Goal: Information Seeking & Learning: Find specific fact

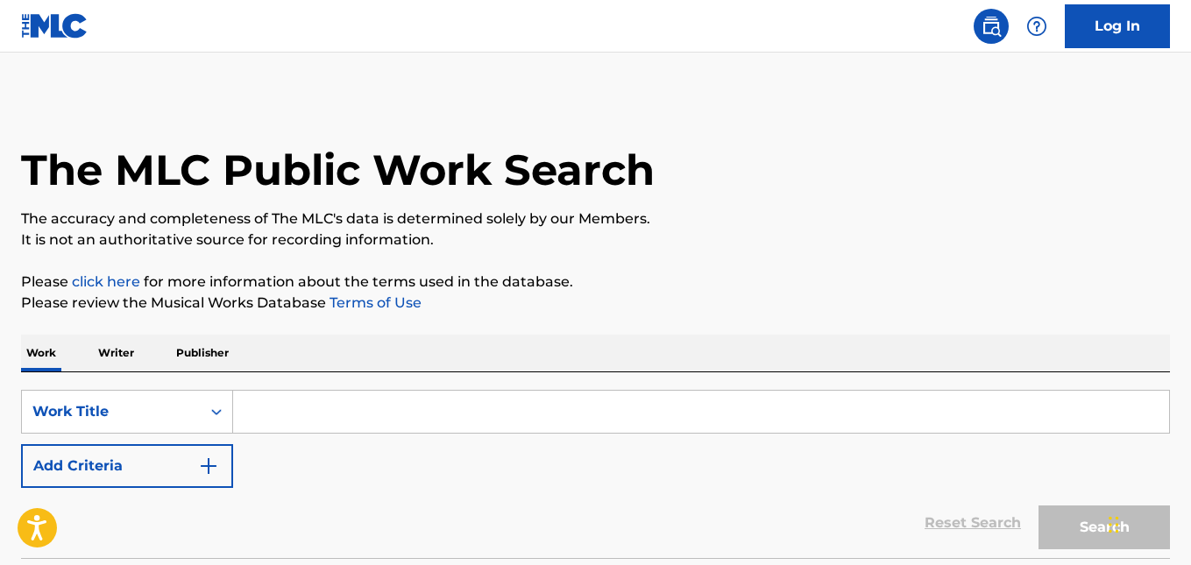
click at [309, 418] on input "Search Form" at bounding box center [701, 412] width 936 height 42
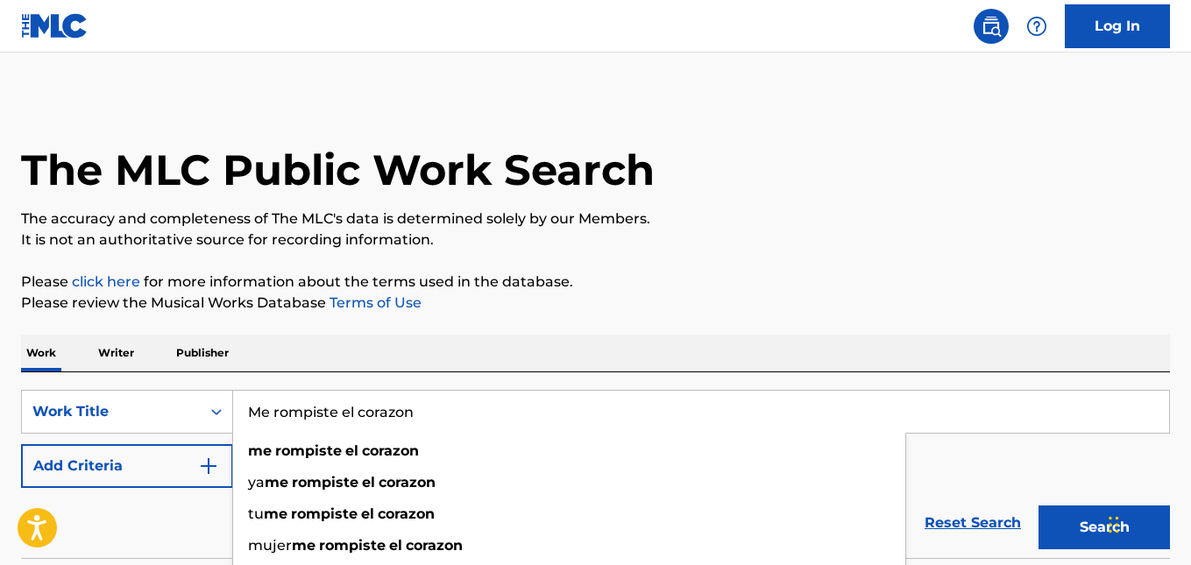
type input "Me rompiste el corazon"
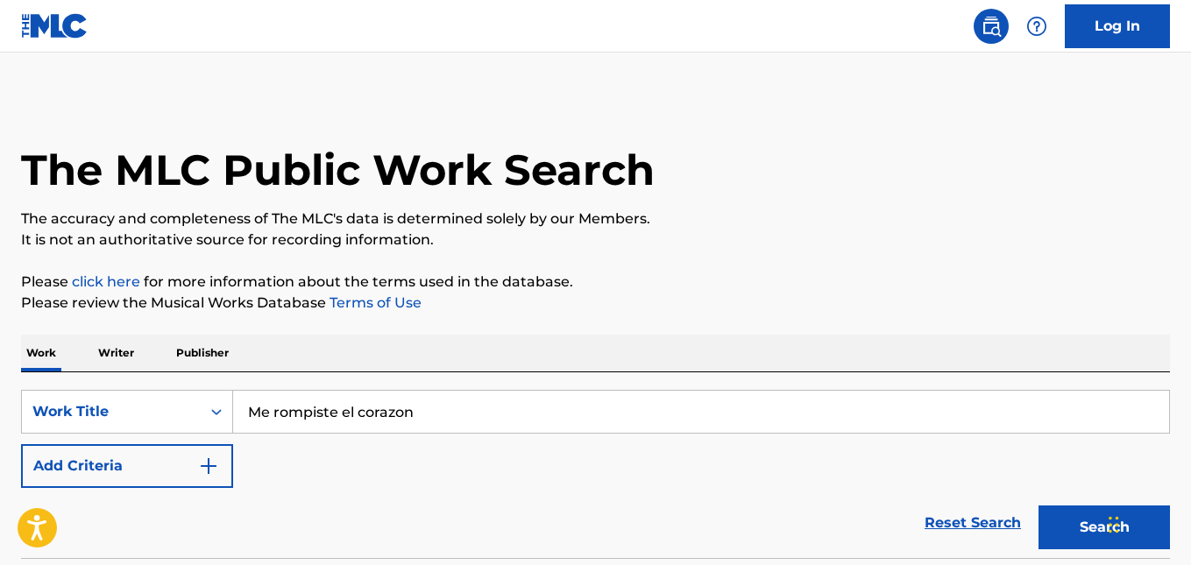
click at [194, 531] on div "Reset Search Search" at bounding box center [595, 523] width 1149 height 70
click at [216, 468] on img "Search Form" at bounding box center [208, 466] width 21 height 21
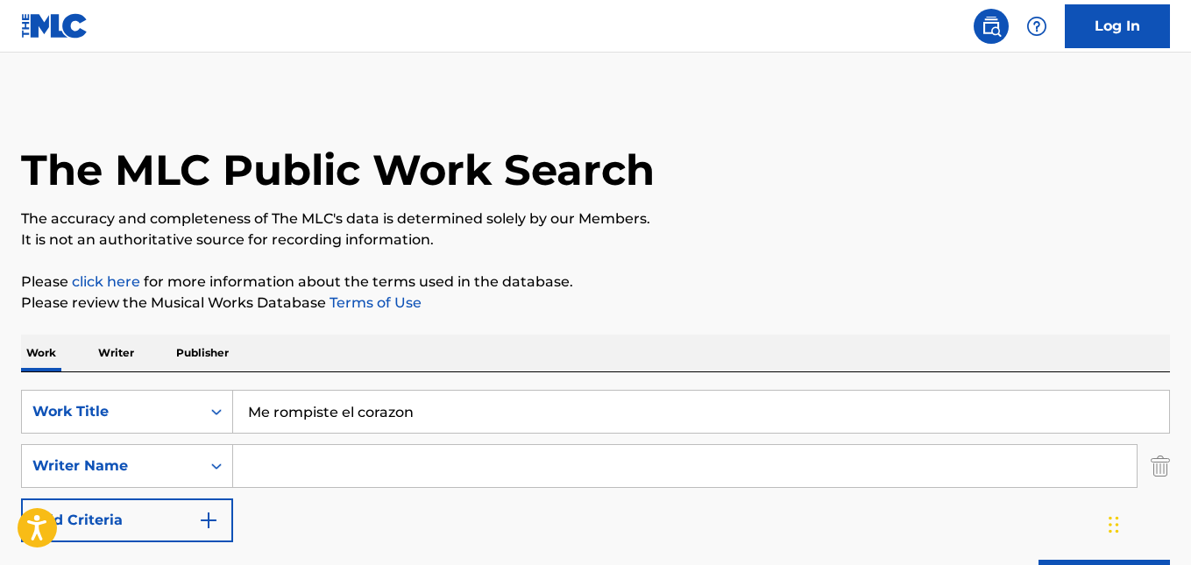
click at [259, 468] on input "Search Form" at bounding box center [685, 466] width 904 height 42
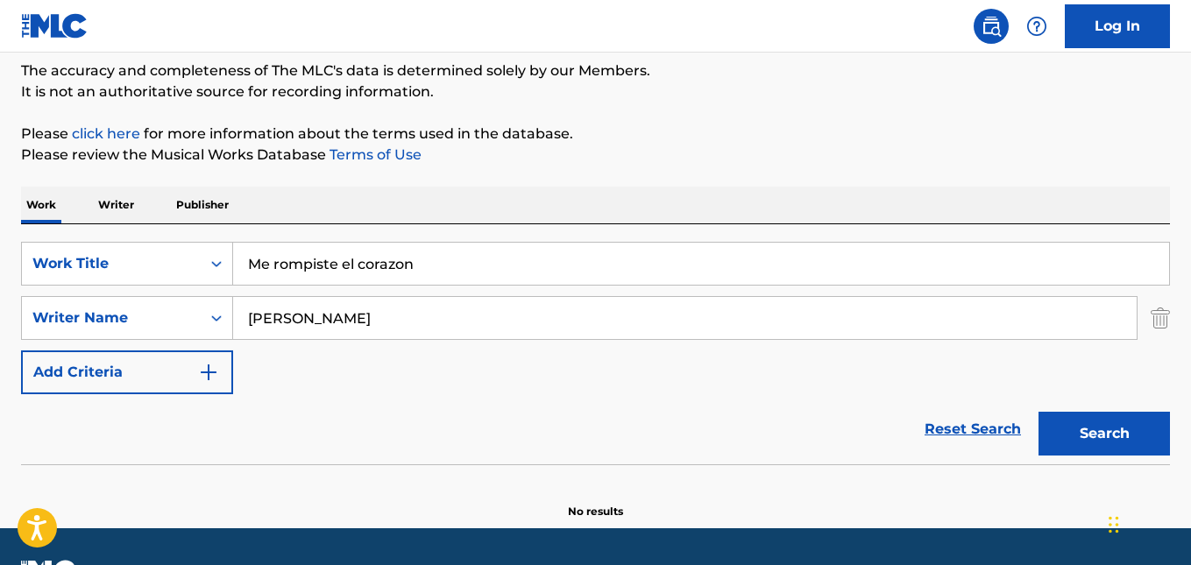
scroll to position [195, 0]
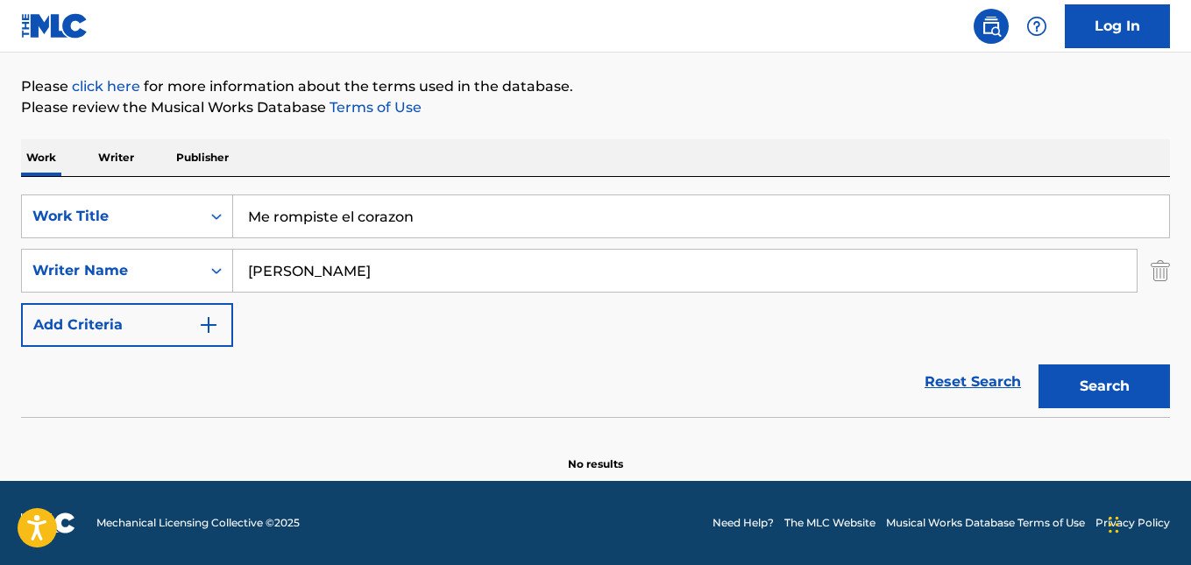
click at [1090, 394] on button "Search" at bounding box center [1103, 387] width 131 height 44
click at [223, 261] on div "SearchWithCriteriae0bc8be1-67a2-4409-8f7e-f88acfcca40b Writer Name [PERSON_NAME]" at bounding box center [595, 271] width 1149 height 44
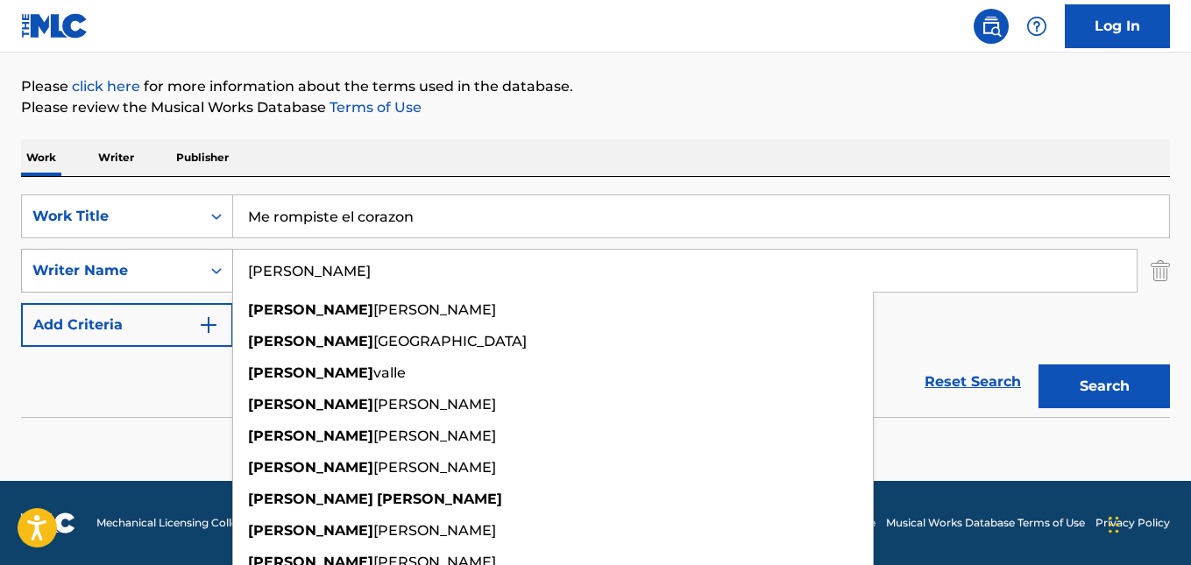
type input "[PERSON_NAME]"
click at [1038, 365] on button "Search" at bounding box center [1103, 387] width 131 height 44
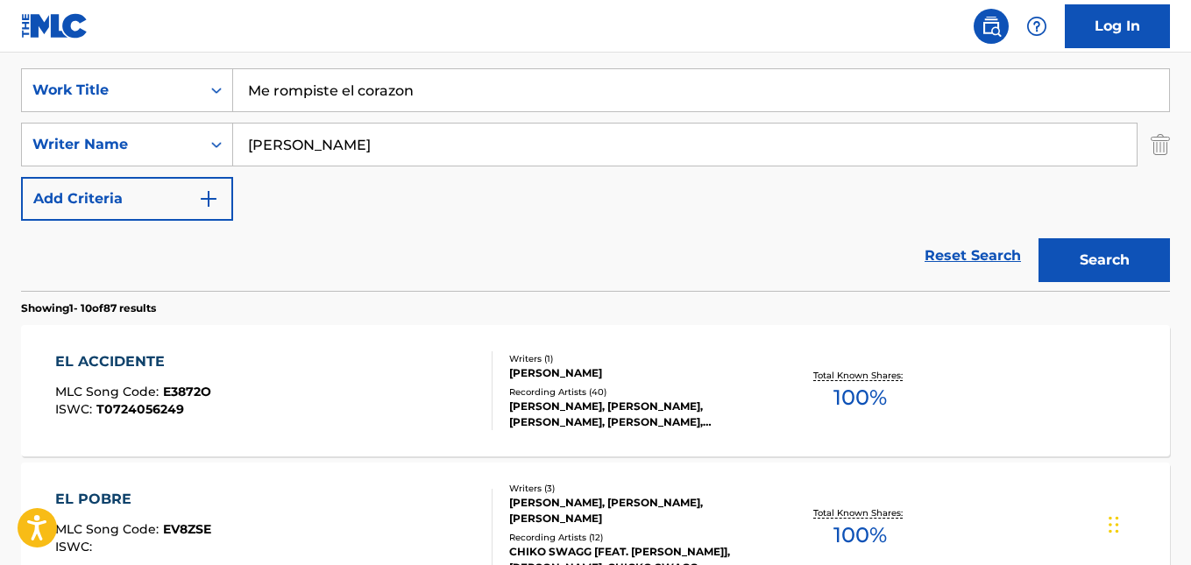
scroll to position [407, 0]
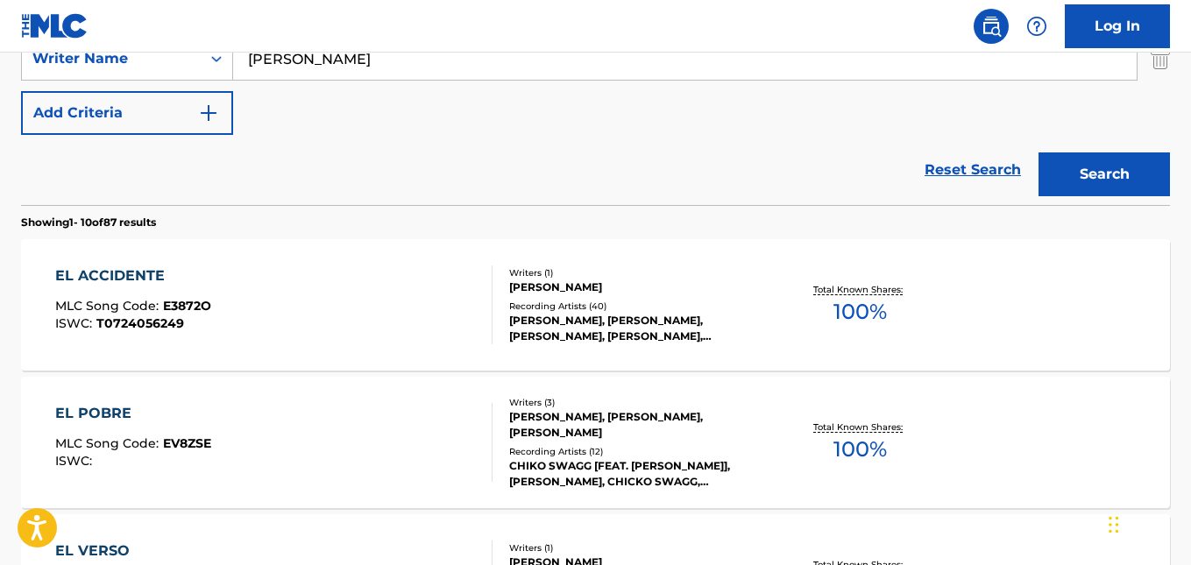
click at [595, 329] on div "[PERSON_NAME], [PERSON_NAME], [PERSON_NAME], [PERSON_NAME], [PERSON_NAME]" at bounding box center [637, 329] width 256 height 32
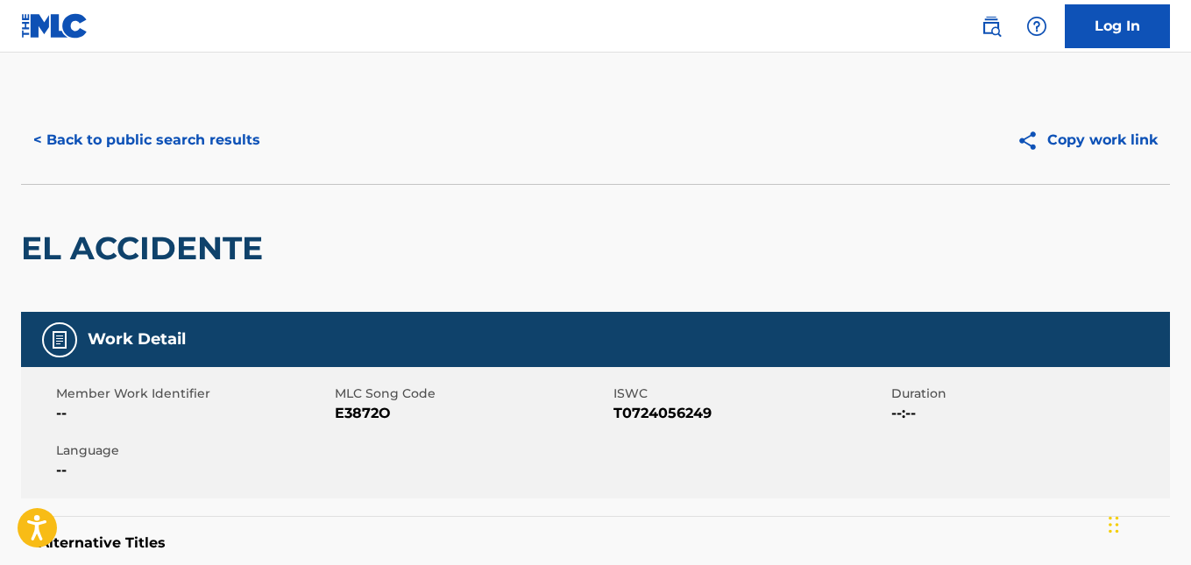
click at [32, 138] on button "< Back to public search results" at bounding box center [147, 140] width 252 height 44
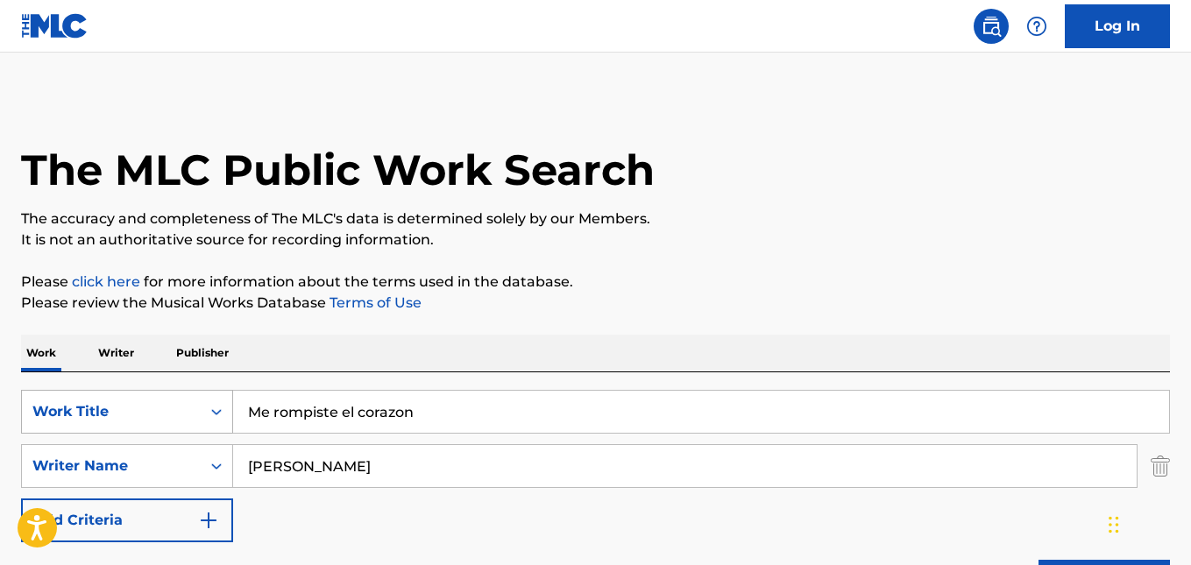
drag, startPoint x: 409, startPoint y: 411, endPoint x: 173, endPoint y: 411, distance: 236.6
click at [173, 411] on div "SearchWithCriteriaa3abc2b2-f6da-4188-acad-ec12a7f05fff Work Title Me rompiste e…" at bounding box center [595, 412] width 1149 height 44
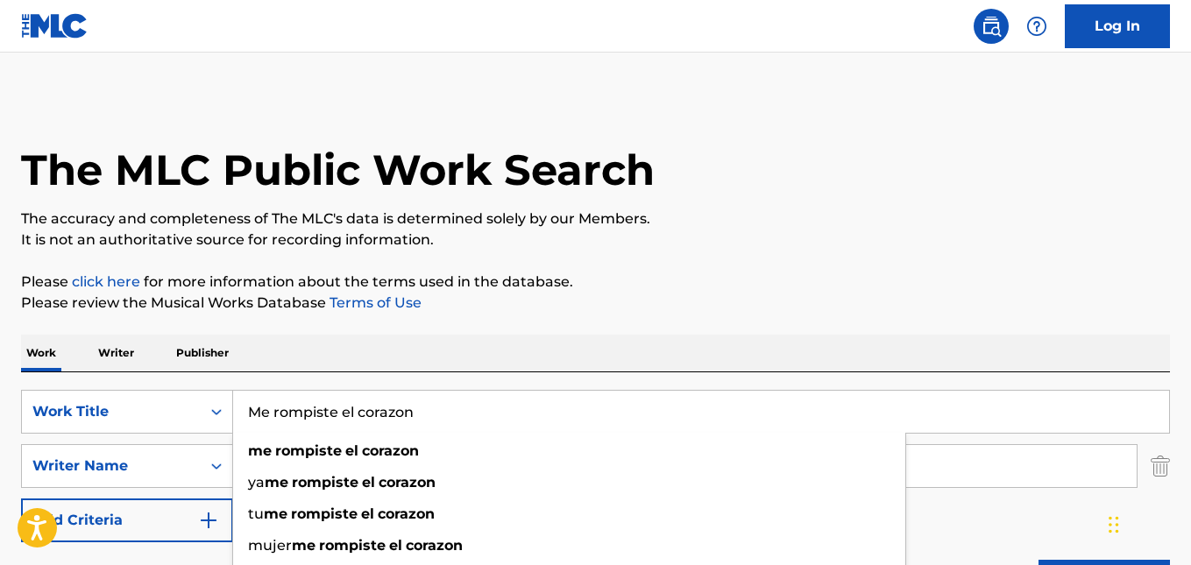
paste input "Rompiste El Corazó"
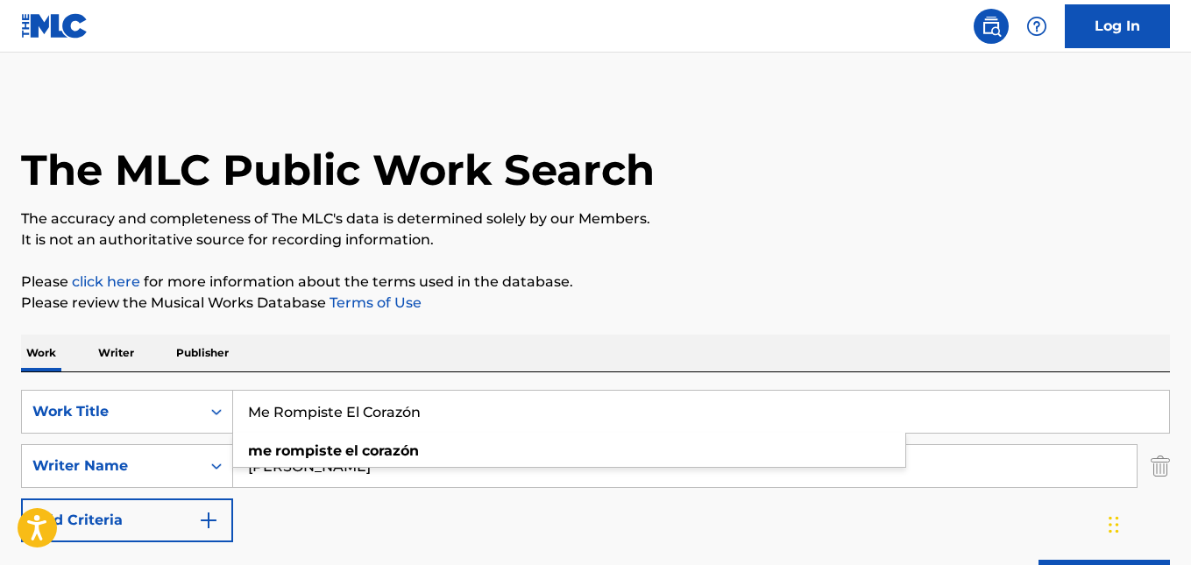
type input "Me Rompiste El Corazón"
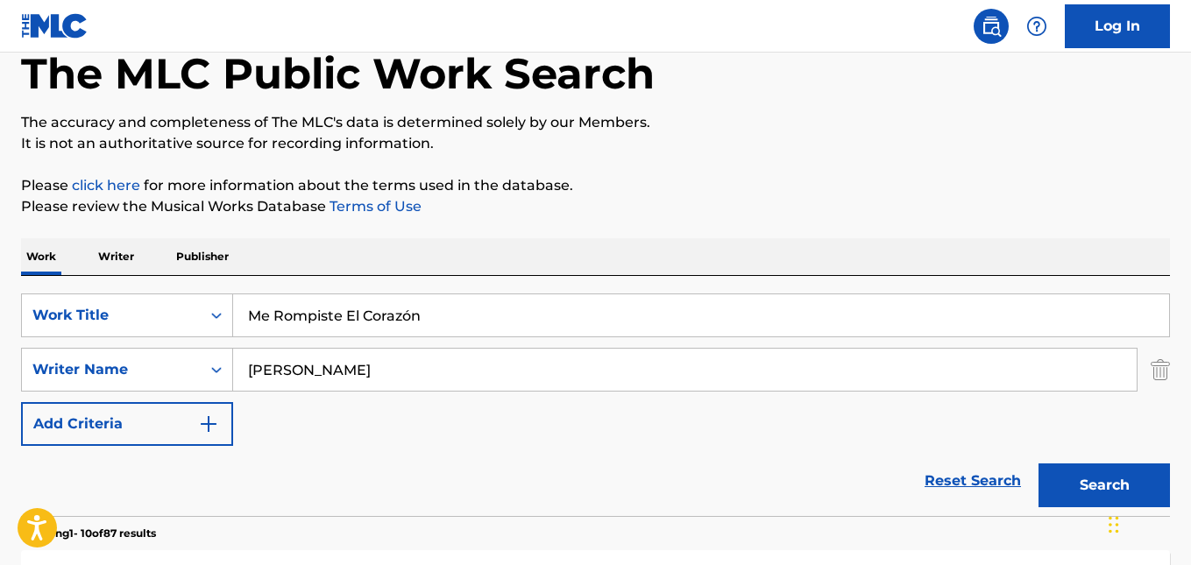
scroll to position [263, 0]
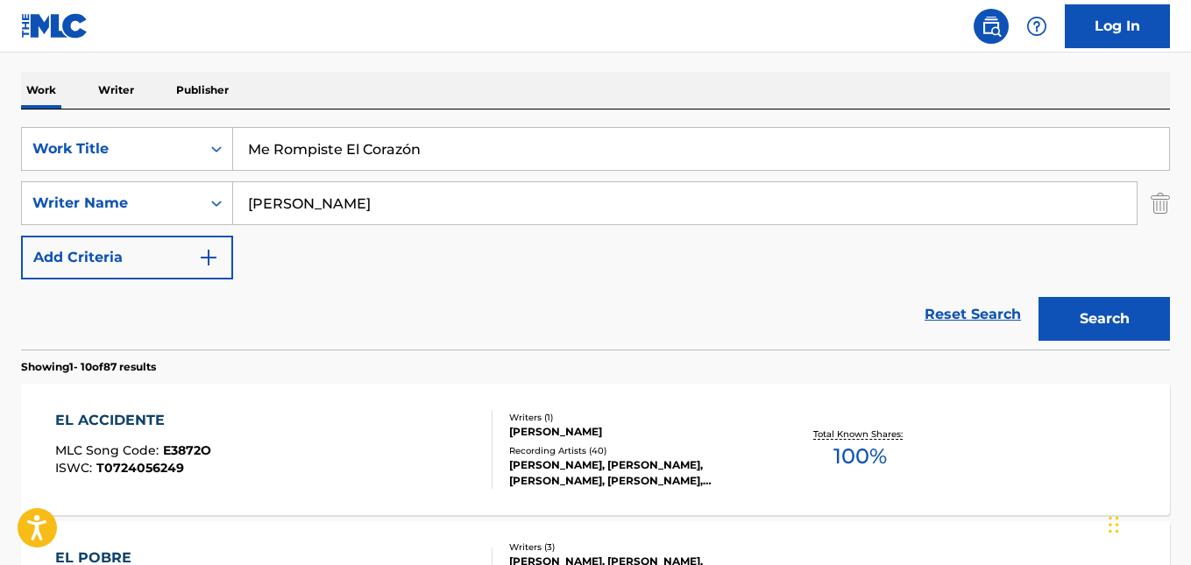
click at [1118, 322] on button "Search" at bounding box center [1103, 319] width 131 height 44
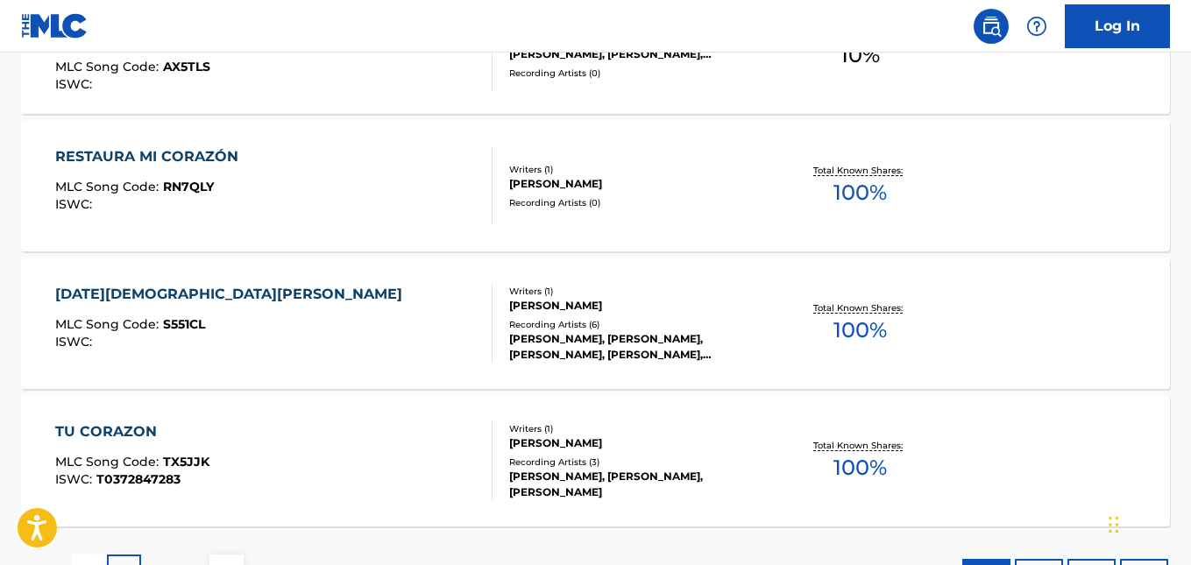
scroll to position [1634, 0]
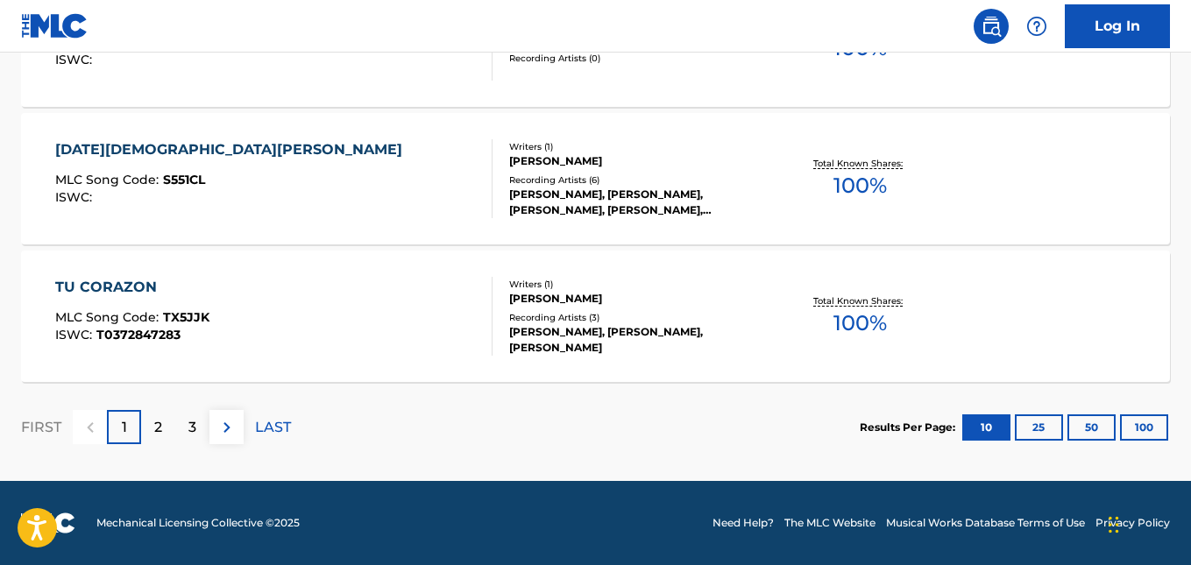
click at [160, 431] on p "2" at bounding box center [158, 427] width 8 height 21
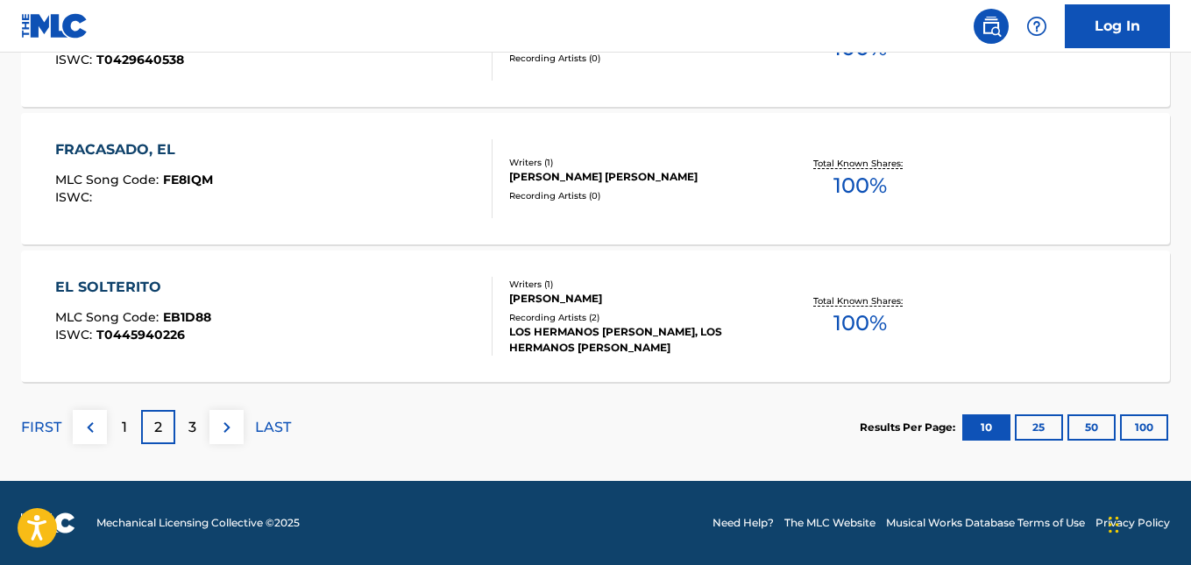
click at [196, 435] on div "3" at bounding box center [192, 427] width 34 height 34
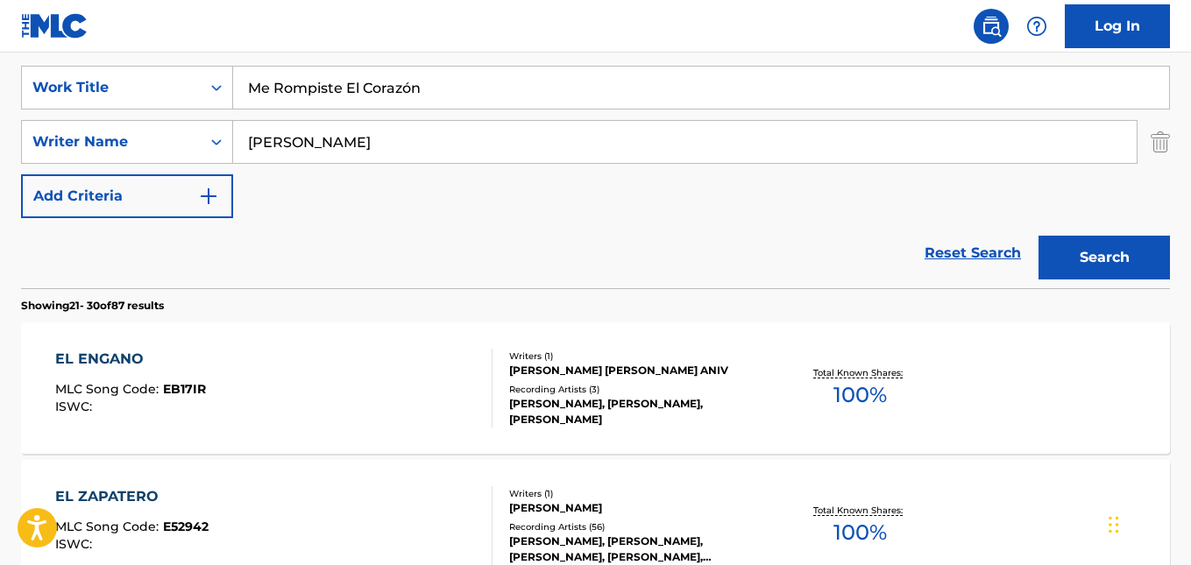
scroll to position [526, 0]
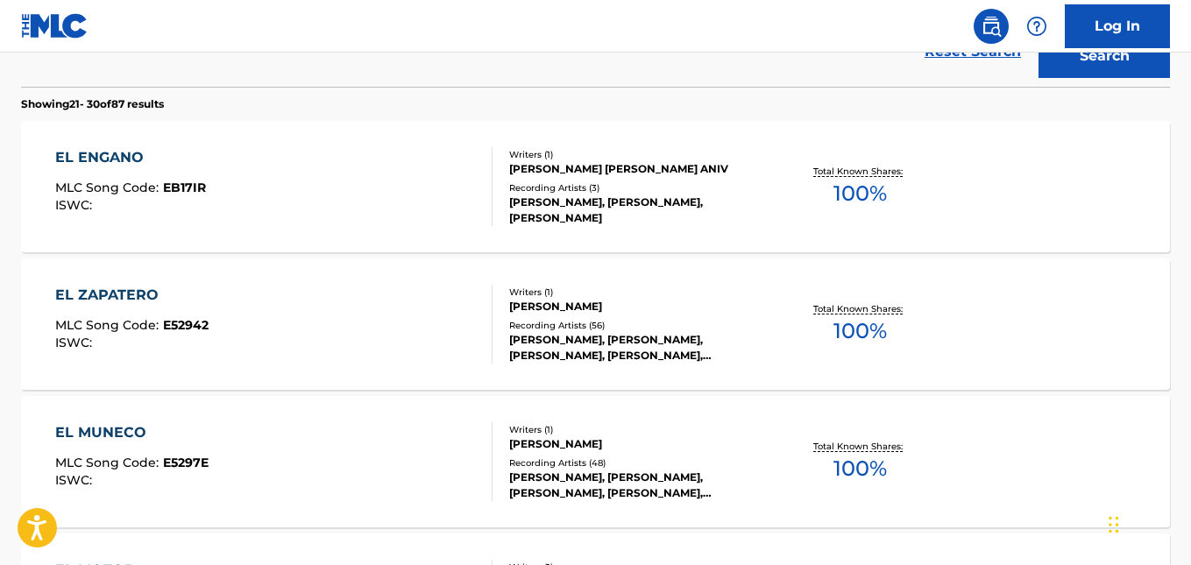
click at [567, 194] on div "Recording Artists ( 3 )" at bounding box center [637, 187] width 256 height 13
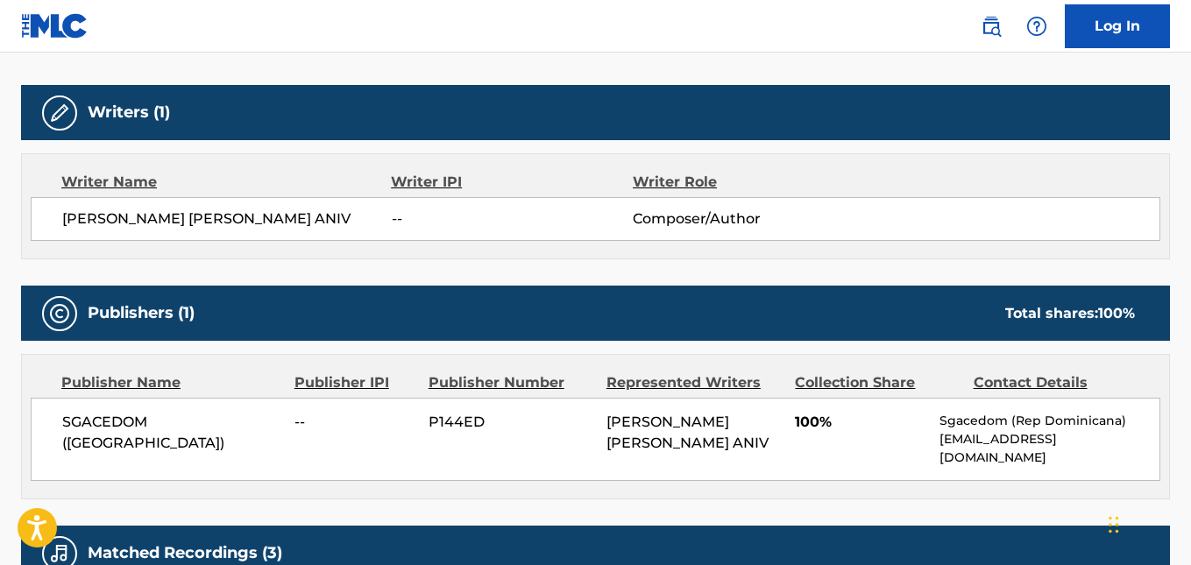
scroll to position [526, 0]
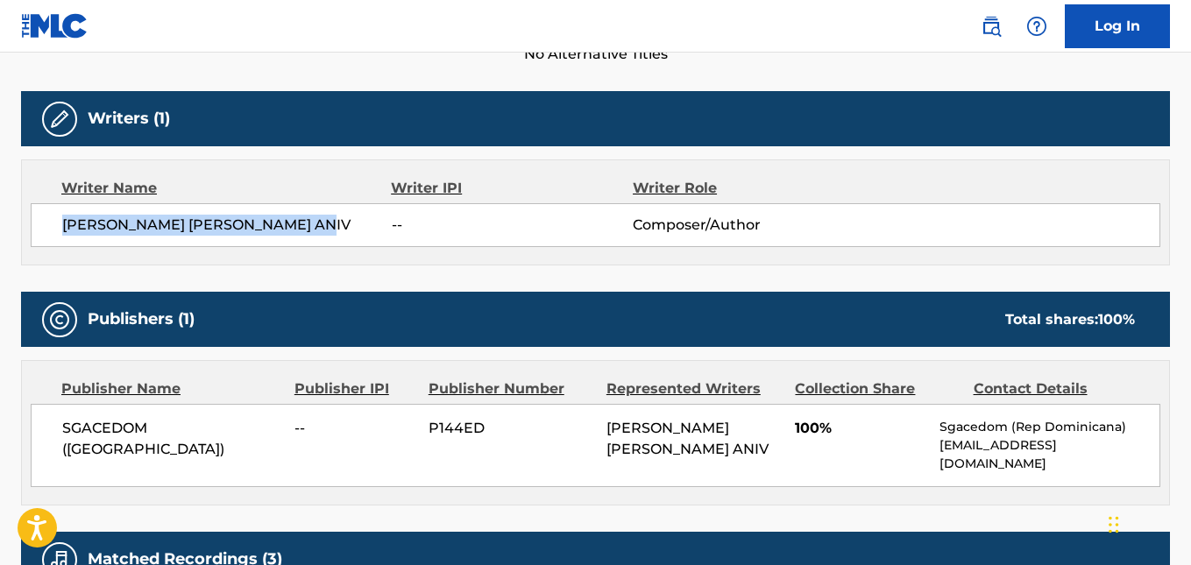
drag, startPoint x: 318, startPoint y: 222, endPoint x: 56, endPoint y: 224, distance: 262.0
click at [56, 224] on div "[PERSON_NAME] [PERSON_NAME] ANIV -- Composer/Author" at bounding box center [596, 225] width 1130 height 44
copy span "[PERSON_NAME] [PERSON_NAME] ANIV"
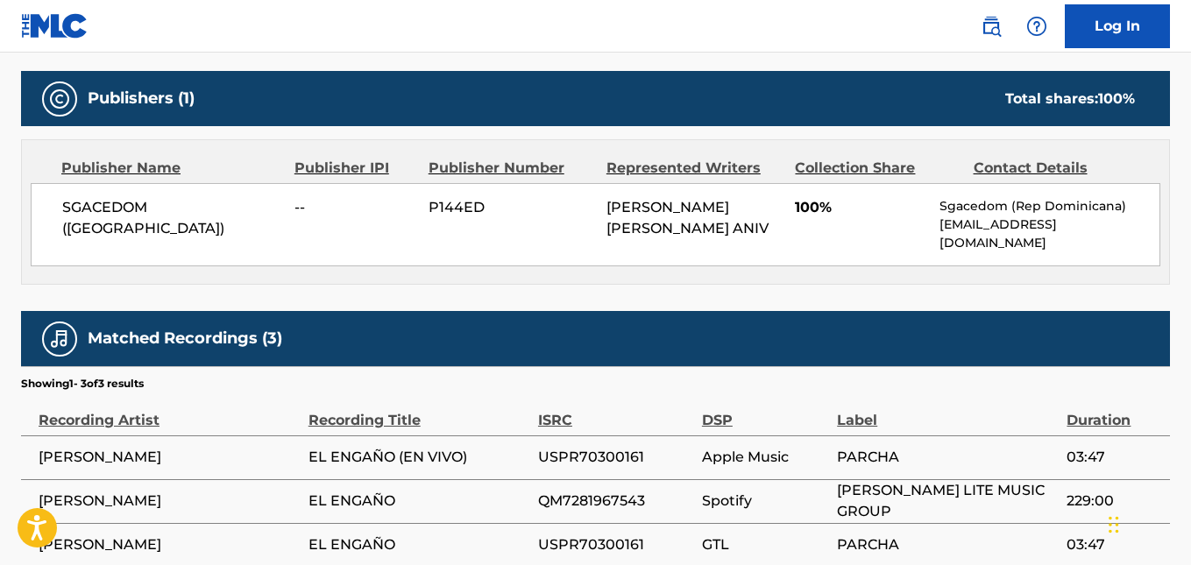
scroll to position [584, 0]
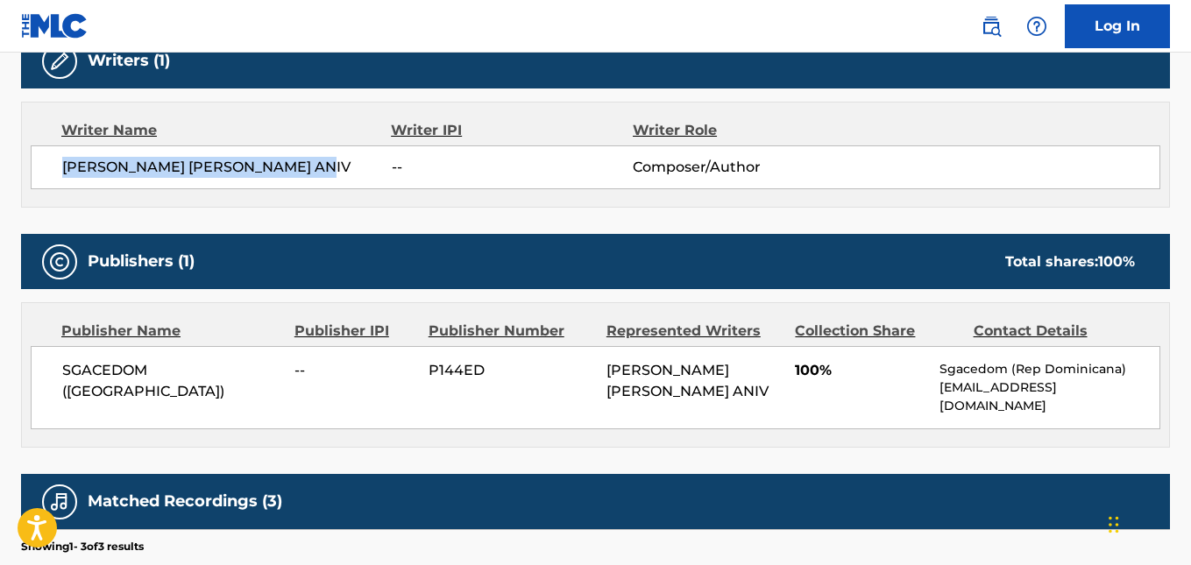
click at [285, 171] on span "[PERSON_NAME] [PERSON_NAME] ANIV" at bounding box center [227, 167] width 330 height 21
click at [329, 160] on span "[PERSON_NAME] [PERSON_NAME] ANIV" at bounding box center [227, 167] width 330 height 21
click at [329, 174] on span "[PERSON_NAME] [PERSON_NAME] ANIV" at bounding box center [227, 167] width 330 height 21
click at [325, 165] on span "[PERSON_NAME] [PERSON_NAME] ANIV" at bounding box center [227, 167] width 330 height 21
drag, startPoint x: 325, startPoint y: 165, endPoint x: 39, endPoint y: 181, distance: 287.0
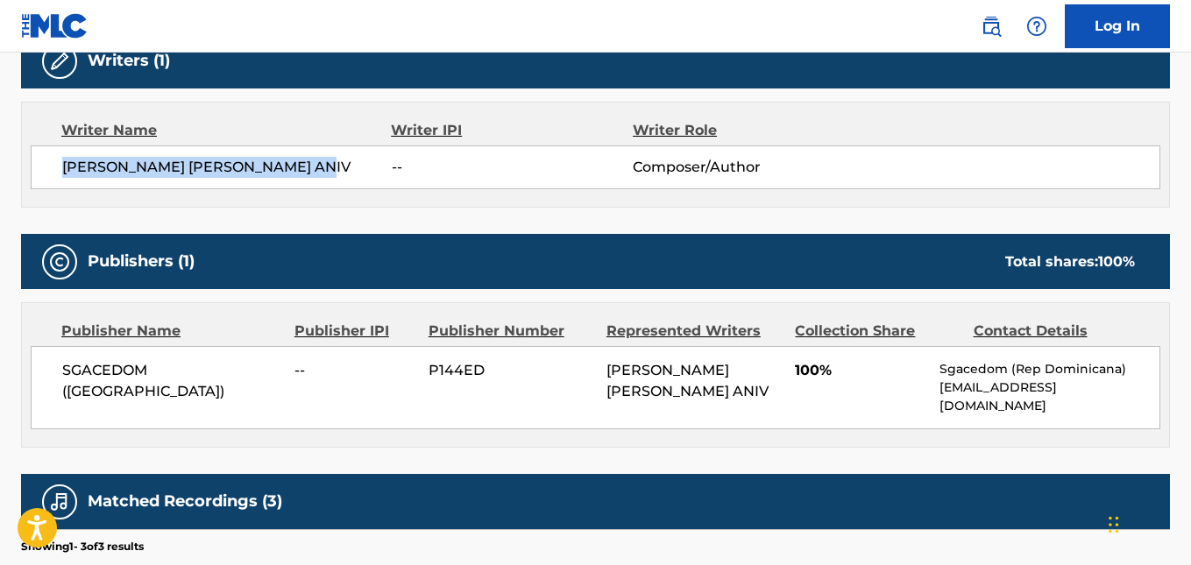
click at [39, 181] on div "[PERSON_NAME] [PERSON_NAME] ANIV -- Composer/Author" at bounding box center [596, 167] width 1130 height 44
copy span "[PERSON_NAME] [PERSON_NAME] ANIV"
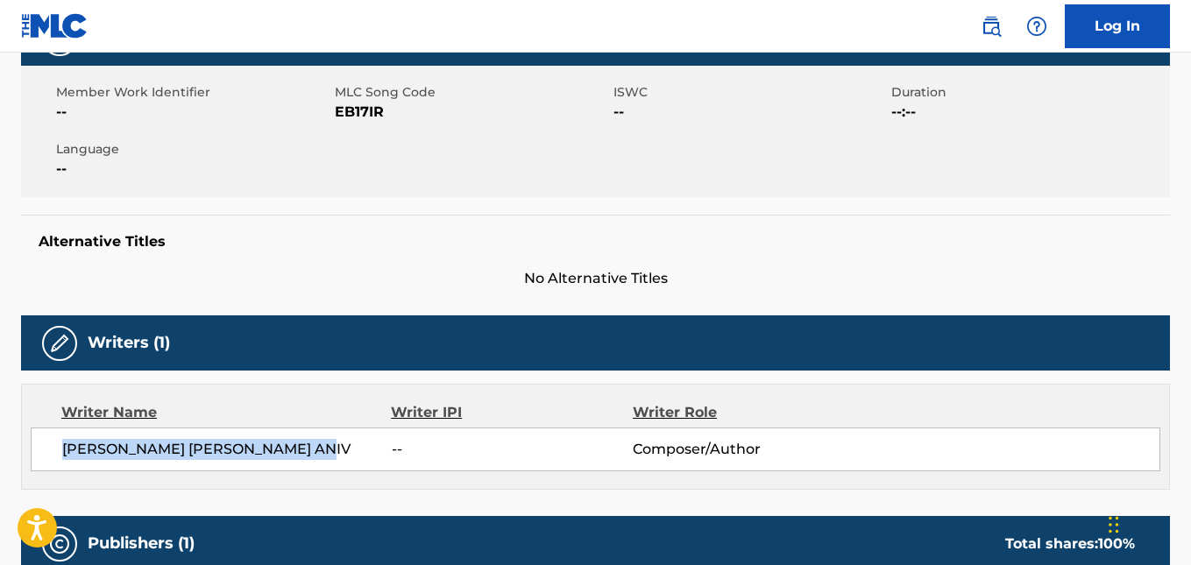
scroll to position [145, 0]
